Goal: Navigation & Orientation: Find specific page/section

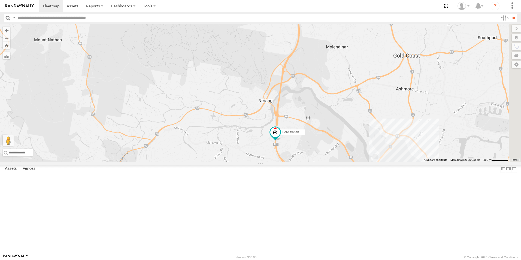
drag, startPoint x: 455, startPoint y: 119, endPoint x: 298, endPoint y: 200, distance: 177.2
click at [298, 162] on div "Ford transit (Little) Ford Transit (New) Van 5- Renault Master - 052•LI8" at bounding box center [260, 93] width 521 height 138
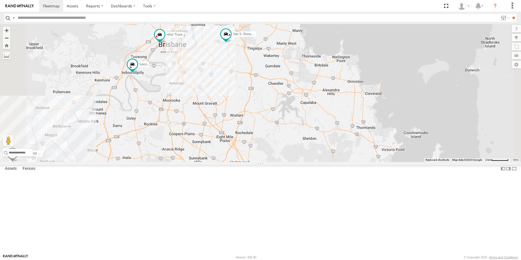
drag, startPoint x: 283, startPoint y: 83, endPoint x: 295, endPoint y: 99, distance: 19.5
click at [287, 114] on div "Ford transit (Little) Ford Transit (New) Van 5- Renault Master - 052•LI8 Hino T…" at bounding box center [260, 93] width 521 height 138
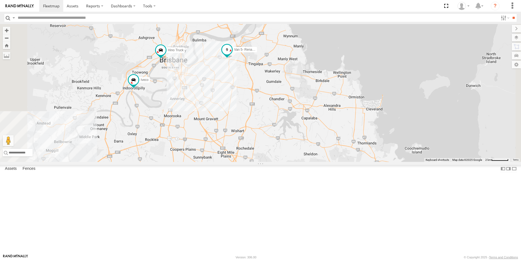
drag, startPoint x: 304, startPoint y: 107, endPoint x: 306, endPoint y: 136, distance: 28.2
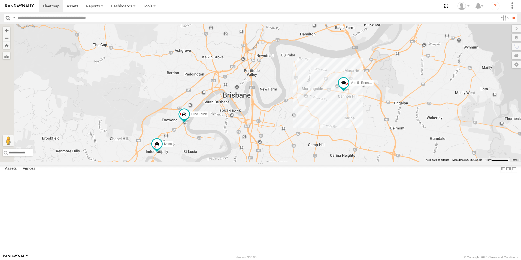
drag, startPoint x: 195, startPoint y: 208, endPoint x: 309, endPoint y: 175, distance: 118.8
click at [310, 162] on div "Ford transit (Little) Ford Transit (New) Van 5- Renault Master - 052•LI8 Hino T…" at bounding box center [260, 93] width 521 height 138
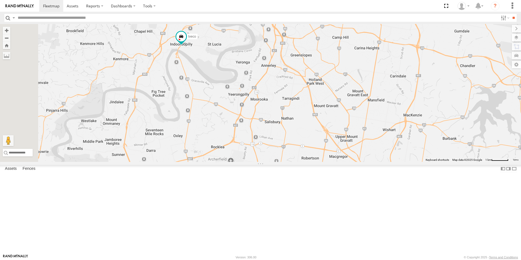
drag, startPoint x: 345, startPoint y: 208, endPoint x: 370, endPoint y: 100, distance: 111.3
click at [370, 100] on div "Ford transit (Little) Ford Transit (New) Van 5- Renault Master - 052•LI8 Hino T…" at bounding box center [260, 93] width 521 height 138
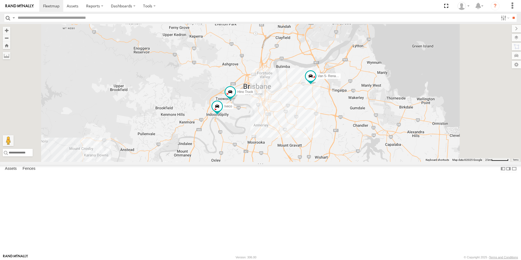
drag, startPoint x: 343, startPoint y: 130, endPoint x: 326, endPoint y: 178, distance: 51.4
click at [319, 162] on div "Ford transit (Little) Ford Transit (New) Van 5- Renault Master - 052•LI8 Hino T…" at bounding box center [260, 93] width 521 height 138
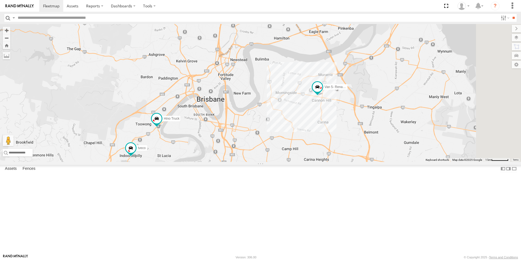
drag, startPoint x: 419, startPoint y: 110, endPoint x: 377, endPoint y: 175, distance: 77.4
click at [377, 162] on div "Ford transit (Little) Ford Transit (New) Van 5- Renault Master - 052•LI8 Hino T…" at bounding box center [260, 93] width 521 height 138
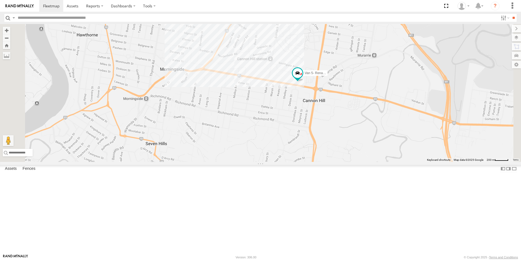
click at [328, 76] on label "Van 5- Renault Master - 052•LI8" at bounding box center [314, 73] width 27 height 5
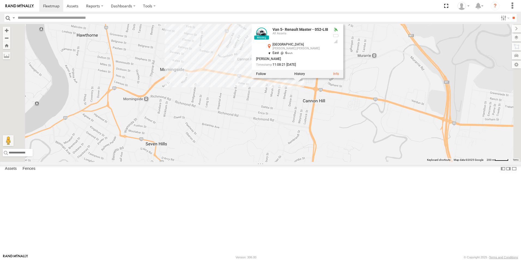
click at [344, 78] on div at bounding box center [298, 74] width 92 height 8
click at [305, 76] on label at bounding box center [300, 74] width 11 height 4
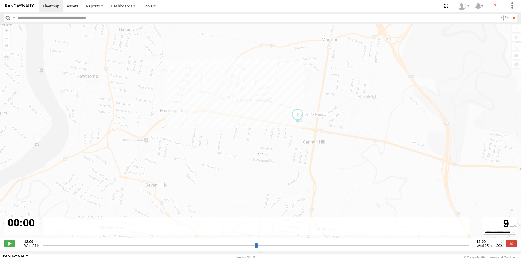
type input "**********"
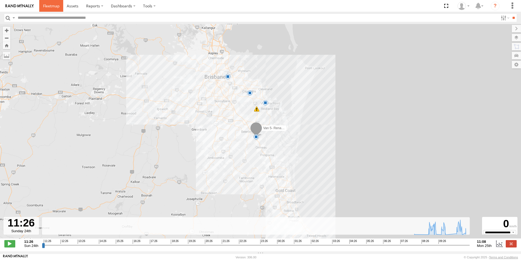
click at [51, 7] on span at bounding box center [51, 5] width 16 height 5
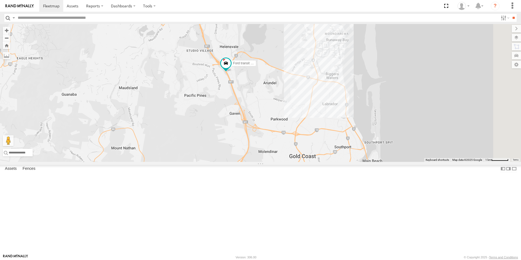
drag, startPoint x: 401, startPoint y: 209, endPoint x: 284, endPoint y: 131, distance: 140.5
click at [284, 131] on div "Ford transit (Little) Ford Transit (New) Van 5- Renault Master - 052•LI8" at bounding box center [260, 93] width 521 height 138
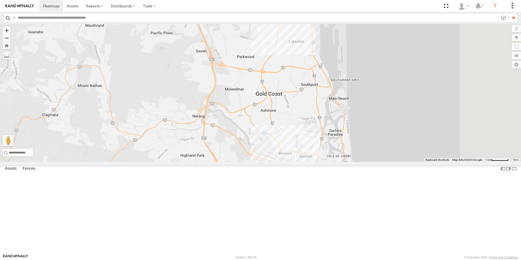
drag, startPoint x: 294, startPoint y: 187, endPoint x: 273, endPoint y: 162, distance: 32.0
click at [264, 125] on div "Ford transit (Little) Ford Transit (New) Van 5- Renault Master - 052•LI8" at bounding box center [260, 93] width 521 height 138
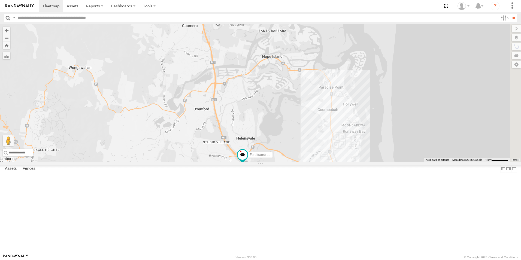
drag, startPoint x: 257, startPoint y: 208, endPoint x: 281, endPoint y: 241, distance: 41.0
click at [291, 260] on html at bounding box center [260, 130] width 521 height 260
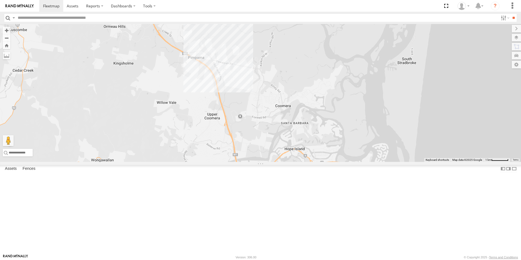
drag, startPoint x: 252, startPoint y: 131, endPoint x: 257, endPoint y: 175, distance: 44.8
click at [272, 162] on div "Ford transit (Little) Ford Transit (New) Van 5- Renault Master - 052•LI8" at bounding box center [260, 93] width 521 height 138
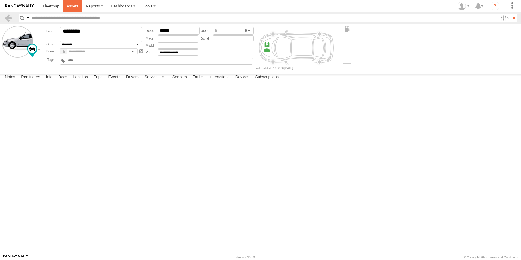
click at [74, 6] on span at bounding box center [73, 5] width 12 height 5
